Goal: Transaction & Acquisition: Download file/media

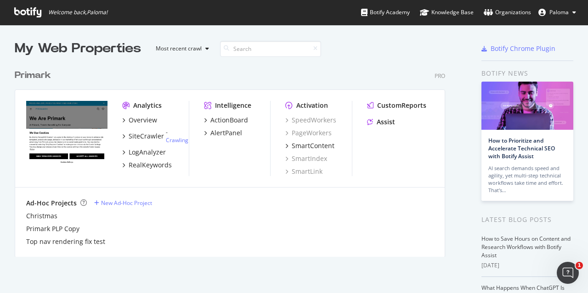
click at [135, 158] on div "Overview SiteCrawler - Crawling LogAnalyzer RealKeywords" at bounding box center [155, 143] width 66 height 54
click at [137, 139] on div "SiteCrawler" at bounding box center [146, 136] width 35 height 9
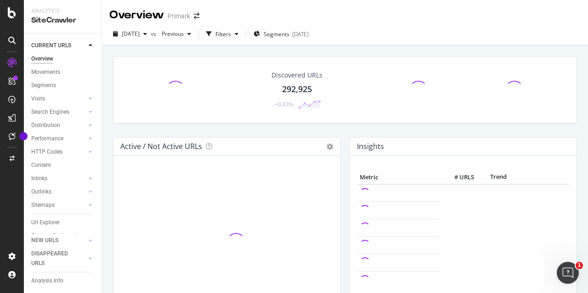
scroll to position [24, 0]
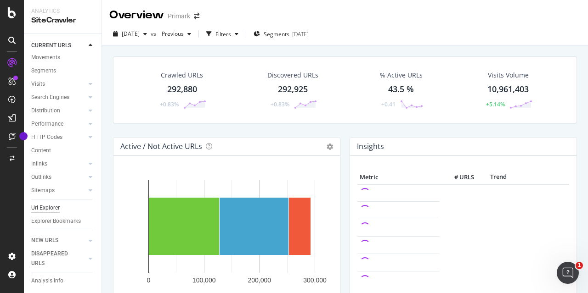
click at [50, 203] on div "Url Explorer" at bounding box center [45, 208] width 28 height 10
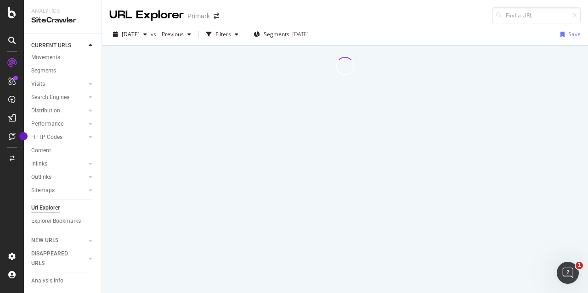
click at [53, 159] on link "Inlinks" at bounding box center [58, 164] width 55 height 10
click at [45, 159] on div "Inlinks" at bounding box center [39, 164] width 16 height 10
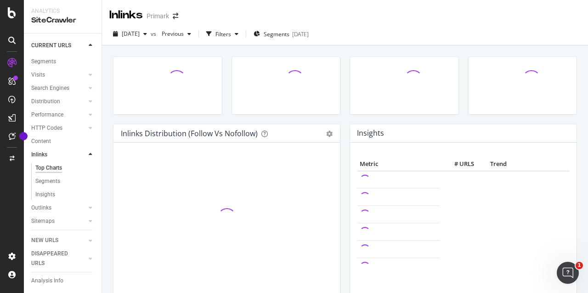
click at [238, 116] on div at bounding box center [286, 89] width 118 height 67
click at [286, 35] on span "Segments" at bounding box center [277, 34] width 26 height 8
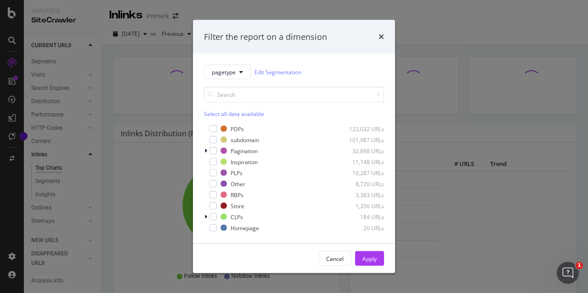
click at [383, 32] on div "times" at bounding box center [381, 37] width 6 height 12
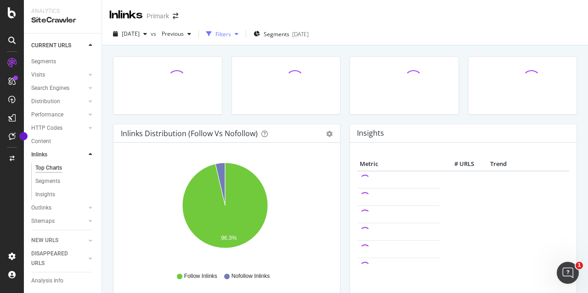
click at [215, 34] on div "button" at bounding box center [208, 34] width 13 height 13
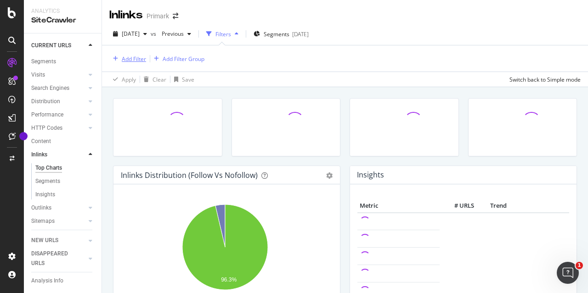
click at [135, 57] on div "Add Filter" at bounding box center [134, 59] width 24 height 8
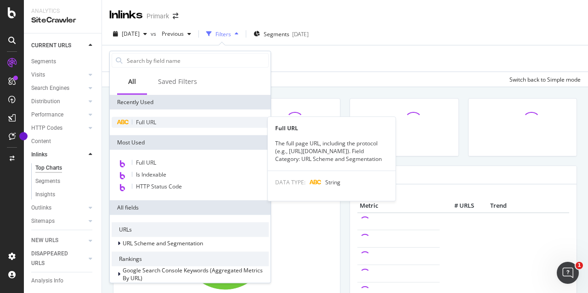
click at [156, 121] on span "Full URL" at bounding box center [146, 122] width 20 height 8
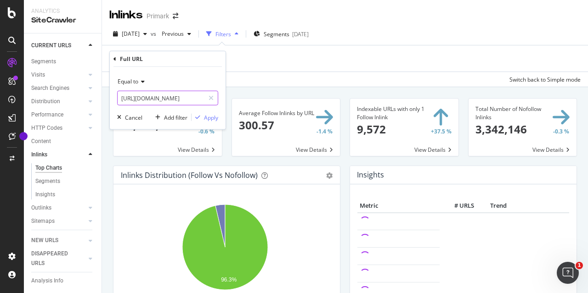
click at [169, 98] on input "[URL][DOMAIN_NAME]" at bounding box center [161, 98] width 87 height 15
paste input "home-furnishings/soft-furnishings-and-bedding/blankets-and-throws"
type input "[URL][DOMAIN_NAME]"
click at [207, 116] on div "Apply" at bounding box center [211, 117] width 14 height 8
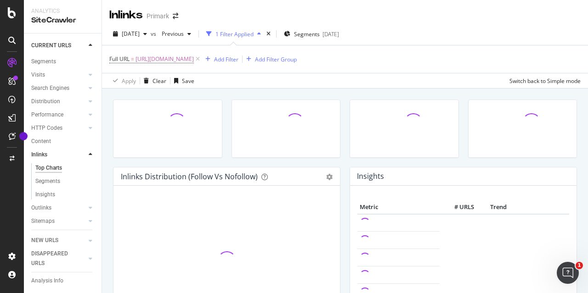
click at [244, 31] on div "1 Filter Applied" at bounding box center [234, 34] width 38 height 8
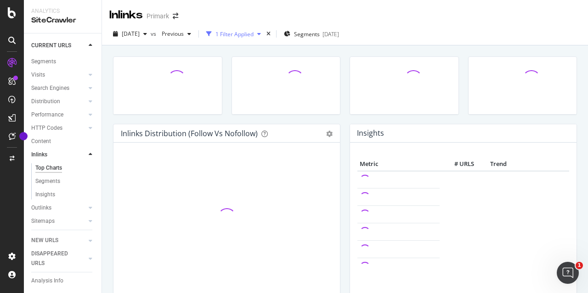
click at [241, 33] on div "1 Filter Applied" at bounding box center [234, 34] width 38 height 8
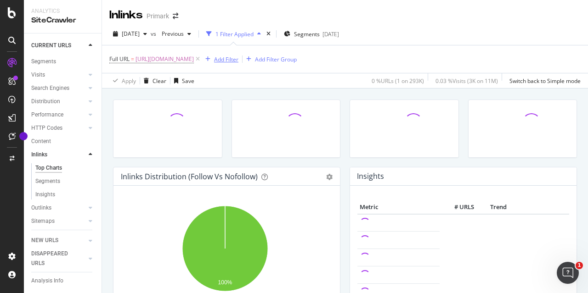
click at [238, 58] on div "Add Filter" at bounding box center [226, 60] width 24 height 8
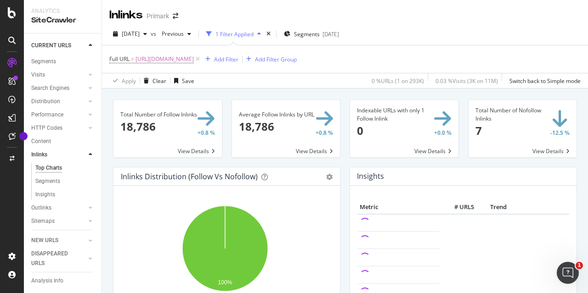
click at [428, 29] on div "[DATE] vs Previous 1 Filter Applied Segments [DATE]" at bounding box center [345, 36] width 486 height 18
click at [151, 131] on span at bounding box center [167, 128] width 108 height 57
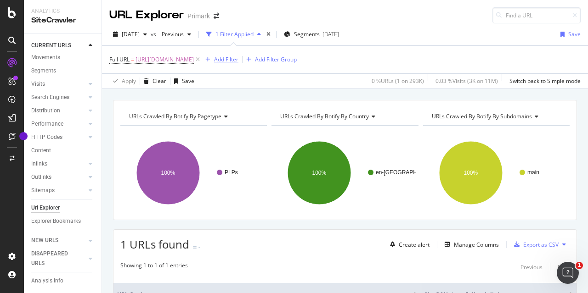
click at [238, 59] on div "Add Filter" at bounding box center [226, 60] width 24 height 8
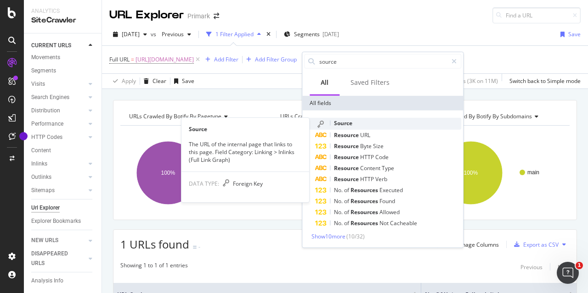
type input "source"
click at [363, 121] on div "Source" at bounding box center [388, 124] width 146 height 12
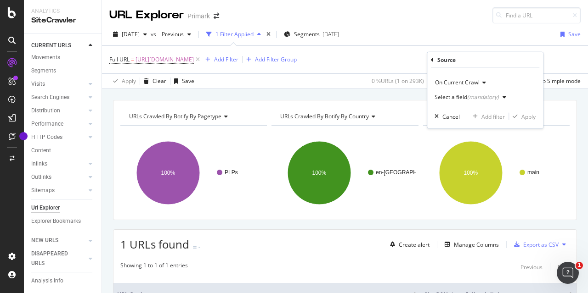
click at [458, 96] on div "Select a field (mandatory)" at bounding box center [466, 98] width 64 height 6
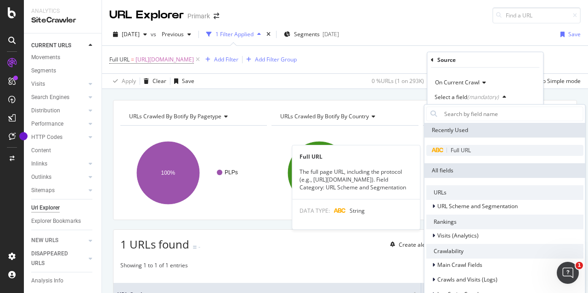
click at [459, 151] on span "Full URL" at bounding box center [460, 150] width 20 height 8
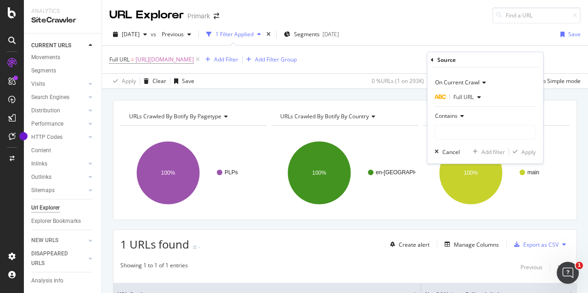
click at [457, 122] on div "Contains" at bounding box center [484, 116] width 101 height 15
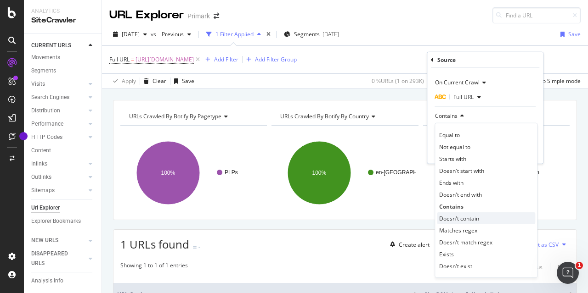
click at [456, 215] on span "Doesn't contain" at bounding box center [459, 218] width 40 height 8
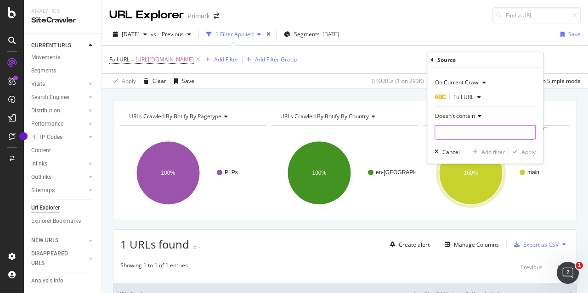
click at [457, 135] on input "text" at bounding box center [485, 132] width 100 height 15
type input "page"
click at [535, 153] on div "On Current Crawl Full URL Doesn't contain page Cancel Add filter Apply" at bounding box center [485, 116] width 116 height 96
click at [526, 151] on div "Apply" at bounding box center [528, 152] width 14 height 8
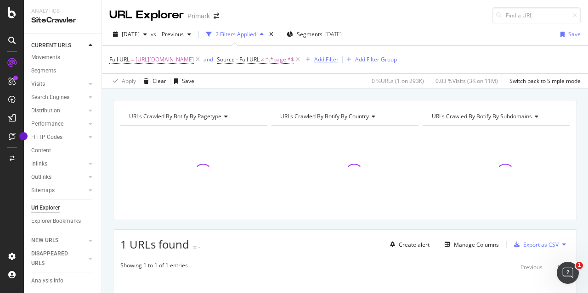
click at [314, 63] on div "Add Filter" at bounding box center [326, 60] width 24 height 8
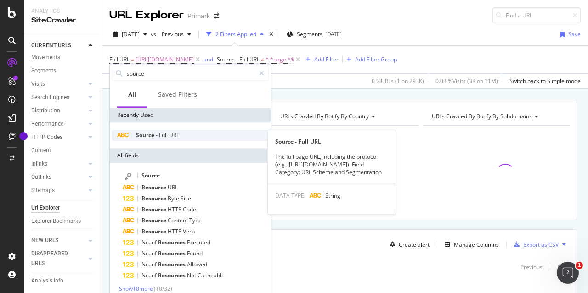
click at [162, 136] on span "Full" at bounding box center [164, 135] width 10 height 8
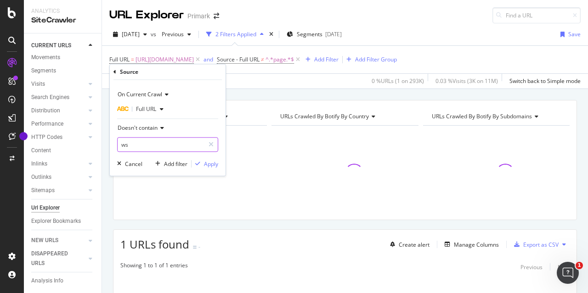
type input "w"
type input "store"
click at [214, 162] on div "Apply" at bounding box center [211, 164] width 14 height 8
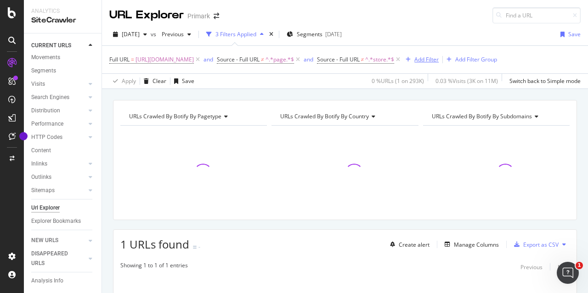
click at [414, 63] on div "Add Filter" at bounding box center [426, 60] width 24 height 8
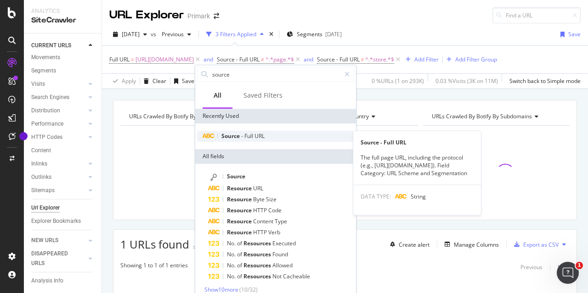
click at [239, 133] on span "Source" at bounding box center [231, 136] width 20 height 8
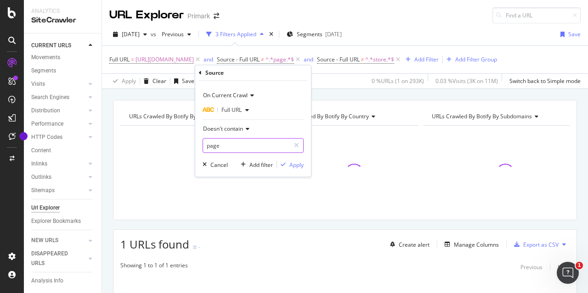
click at [247, 145] on input "page" at bounding box center [246, 145] width 87 height 15
type input "/p/"
click at [291, 166] on div "Apply" at bounding box center [296, 165] width 14 height 8
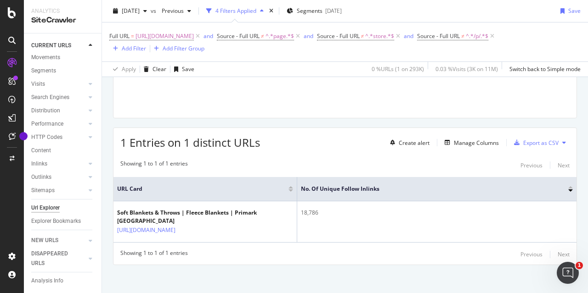
scroll to position [123, 0]
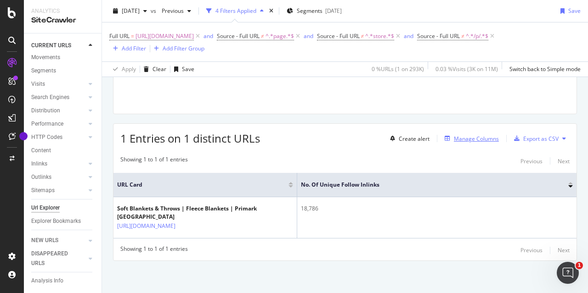
click at [465, 135] on div "Manage Columns" at bounding box center [476, 139] width 45 height 8
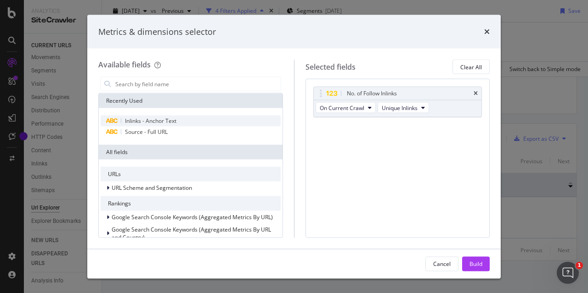
click at [167, 121] on span "Inlinks - Anchor Text" at bounding box center [150, 121] width 51 height 8
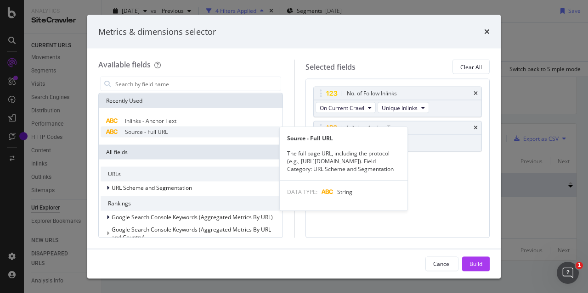
click at [159, 132] on span "Source - Full URL" at bounding box center [146, 132] width 43 height 8
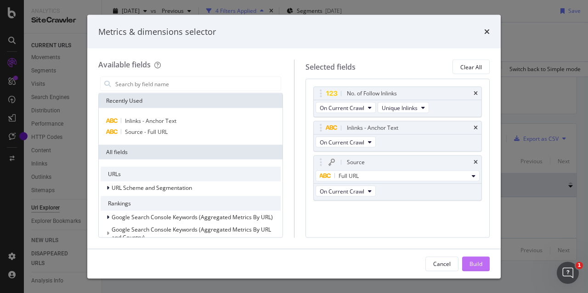
click at [473, 264] on div "Build" at bounding box center [475, 264] width 13 height 8
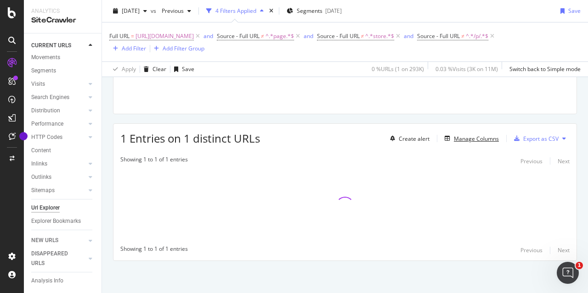
scroll to position [118, 0]
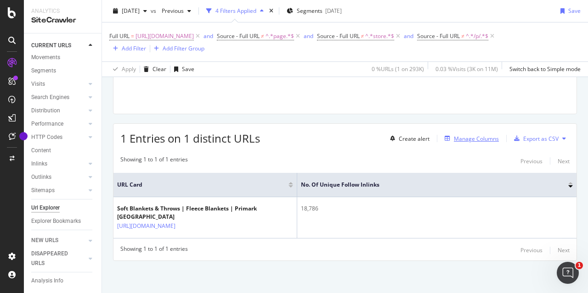
click at [477, 140] on div "Manage Columns" at bounding box center [476, 139] width 45 height 8
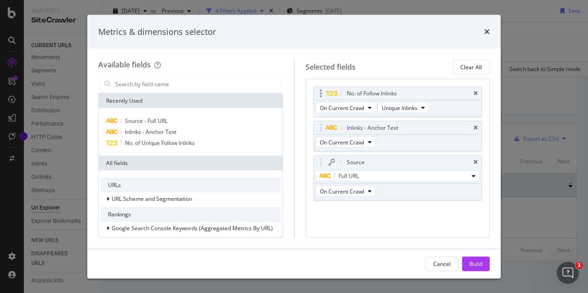
click at [478, 91] on div "No. of Follow Inlinks" at bounding box center [398, 93] width 168 height 13
click at [479, 91] on div "No. of Follow Inlinks" at bounding box center [398, 93] width 168 height 13
click at [477, 91] on icon "times" at bounding box center [475, 94] width 4 height 6
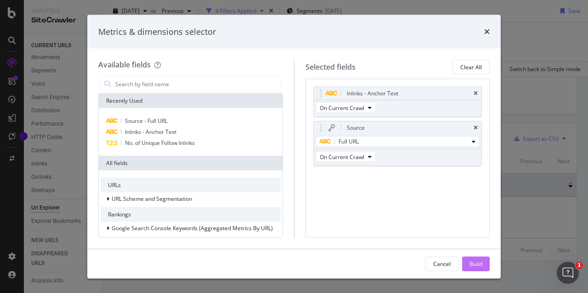
click at [467, 263] on button "Build" at bounding box center [476, 264] width 28 height 15
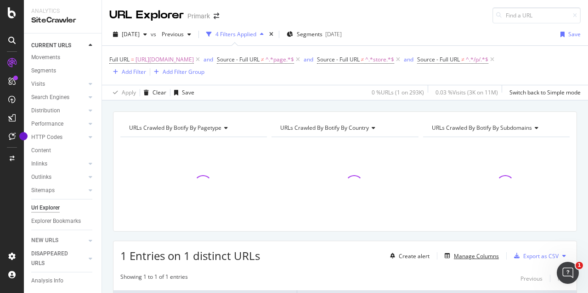
scroll to position [109, 0]
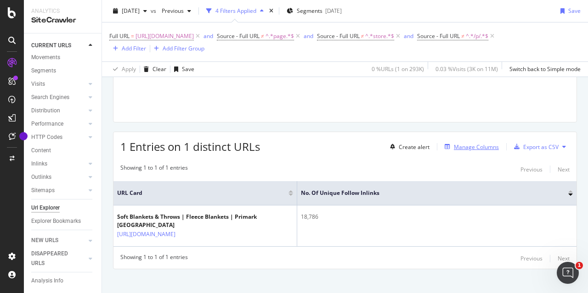
click at [454, 149] on div "Manage Columns" at bounding box center [476, 147] width 45 height 8
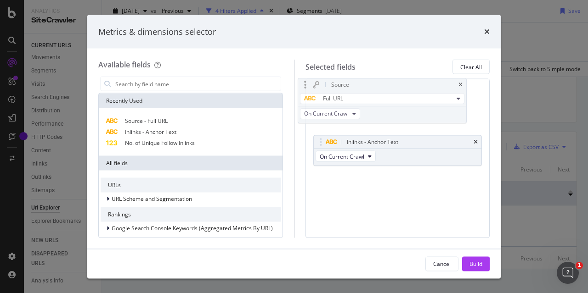
drag, startPoint x: 379, startPoint y: 132, endPoint x: 365, endPoint y: 87, distance: 46.9
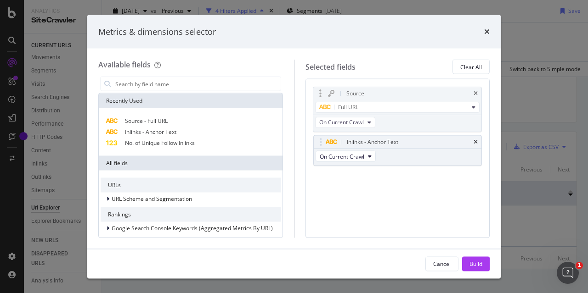
click at [365, 87] on body "Analytics SiteCrawler CURRENT URLS Overview Movements Segments Visits Analysis …" at bounding box center [294, 146] width 588 height 293
click at [476, 265] on div "Build" at bounding box center [475, 264] width 13 height 8
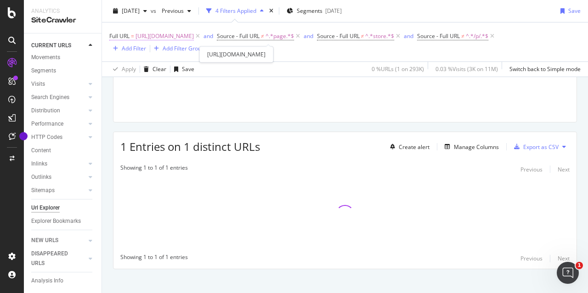
click at [194, 38] on span "[URL][DOMAIN_NAME]" at bounding box center [164, 36] width 58 height 13
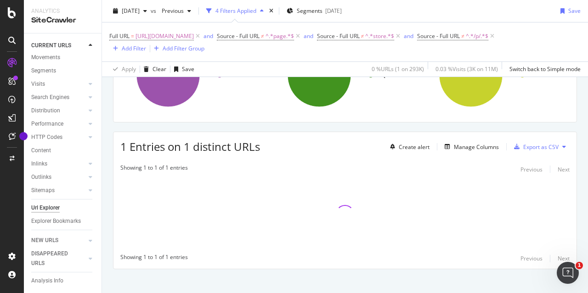
click at [419, 20] on div "[DATE] vs Previous 4 Filters Applied Segments [DATE] Save" at bounding box center [345, 13] width 486 height 18
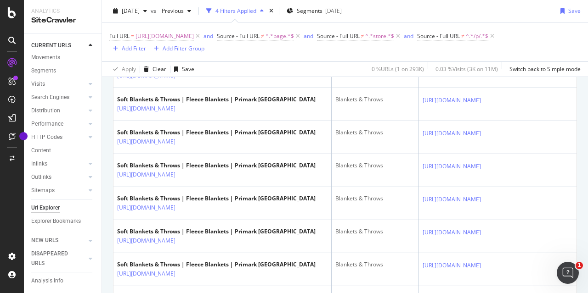
scroll to position [59, 0]
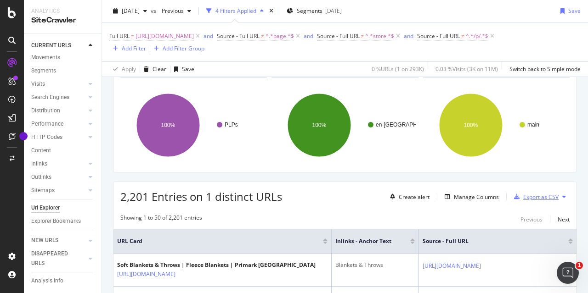
click at [530, 199] on div "Export as CSV" at bounding box center [540, 197] width 35 height 8
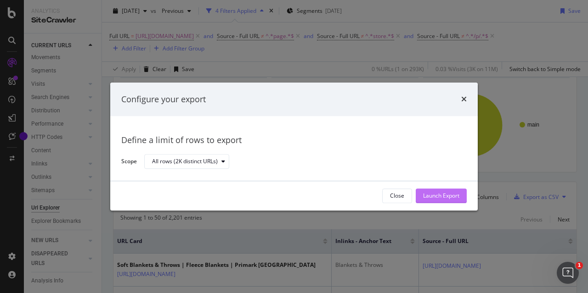
drag, startPoint x: 443, startPoint y: 192, endPoint x: 438, endPoint y: 196, distance: 5.9
click at [438, 196] on div "Launch Export" at bounding box center [441, 196] width 36 height 8
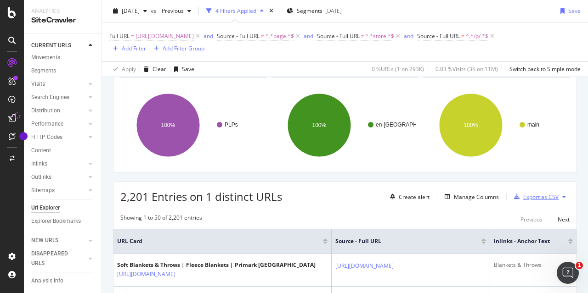
scroll to position [0, 84]
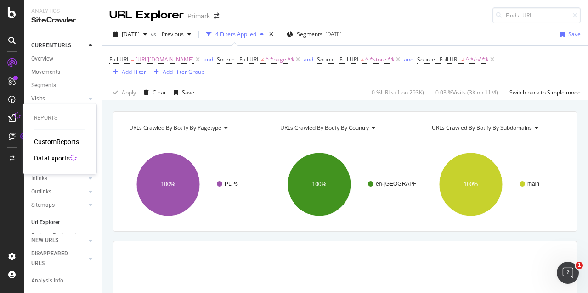
click at [57, 160] on div "DataExports" at bounding box center [52, 158] width 36 height 9
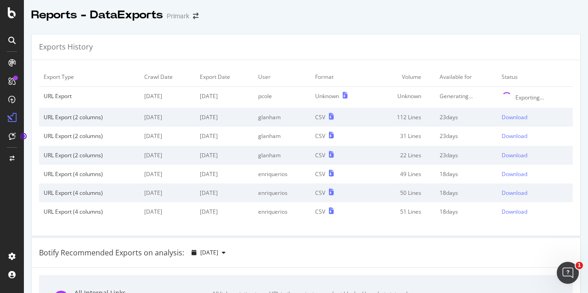
click at [360, 140] on tbody "URL Export [DATE] [DATE] pcole Unknown Unknown Generating... Exporting... URL E…" at bounding box center [305, 154] width 533 height 135
click at [564, 126] on div "Export Type Crawl Date Export Date User Format Volume Available for Status URL …" at bounding box center [306, 148] width 548 height 176
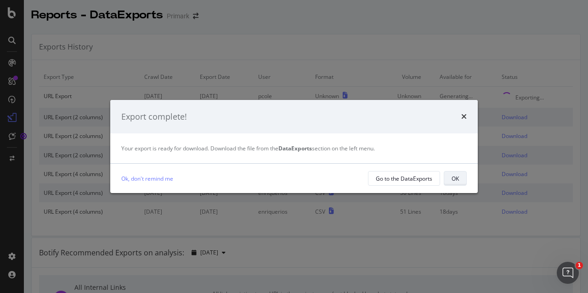
click at [447, 180] on button "OK" at bounding box center [454, 178] width 23 height 15
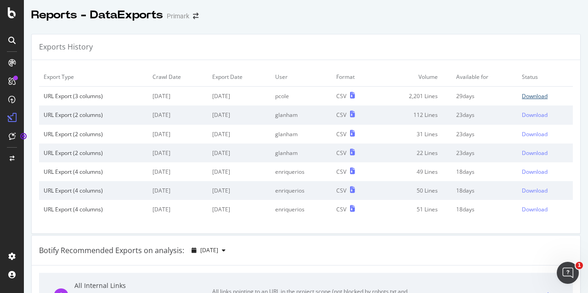
click at [527, 94] on div "Download" at bounding box center [535, 96] width 26 height 8
